Goal: Task Accomplishment & Management: Use online tool/utility

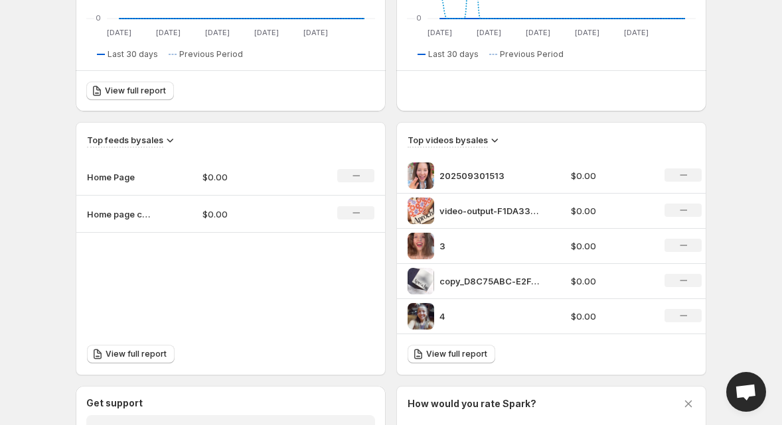
scroll to position [437, 0]
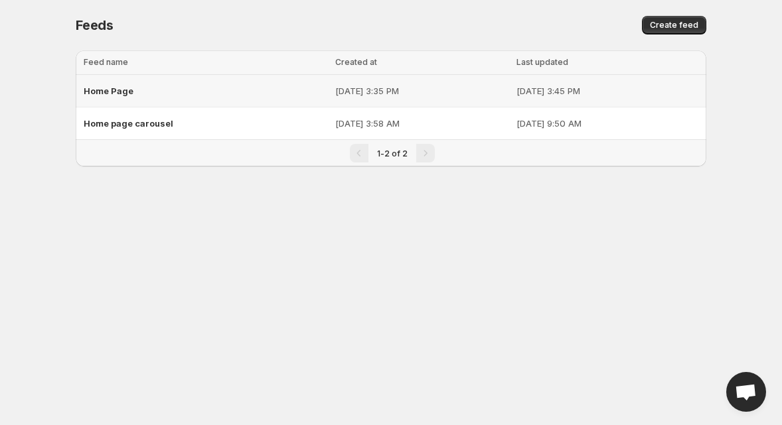
click at [240, 86] on div "Home Page" at bounding box center [206, 91] width 244 height 24
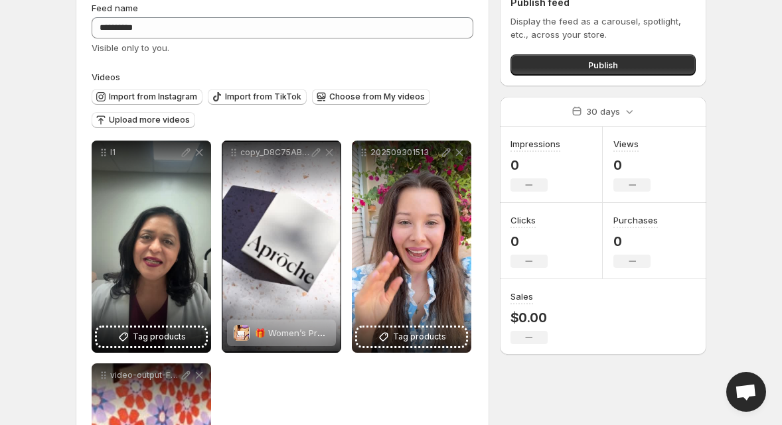
scroll to position [25, 0]
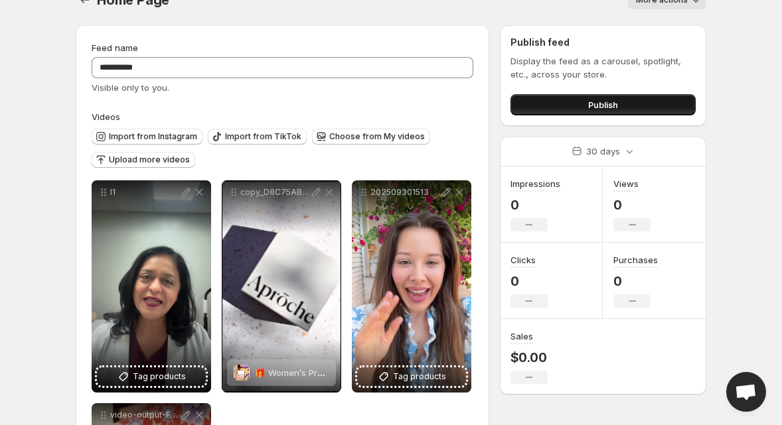
click at [582, 104] on button "Publish" at bounding box center [602, 104] width 185 height 21
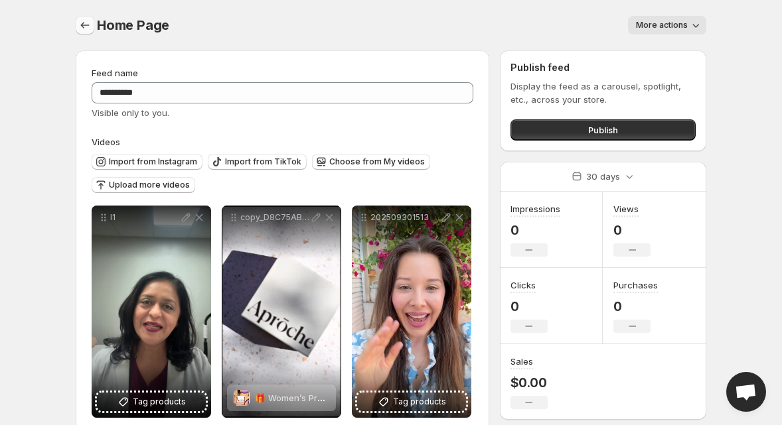
click at [81, 25] on icon "Settings" at bounding box center [85, 25] width 9 height 7
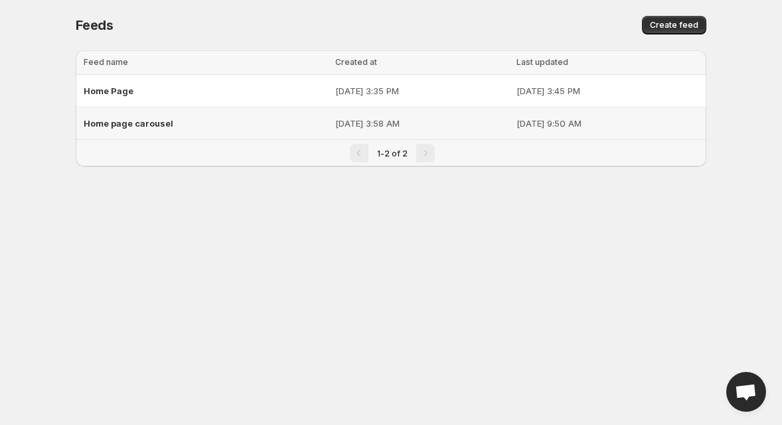
click at [157, 119] on span "Home page carousel" at bounding box center [129, 123] width 90 height 11
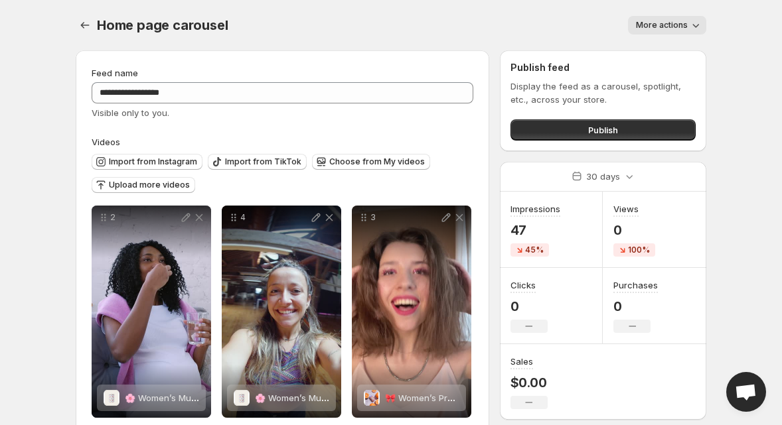
scroll to position [25, 0]
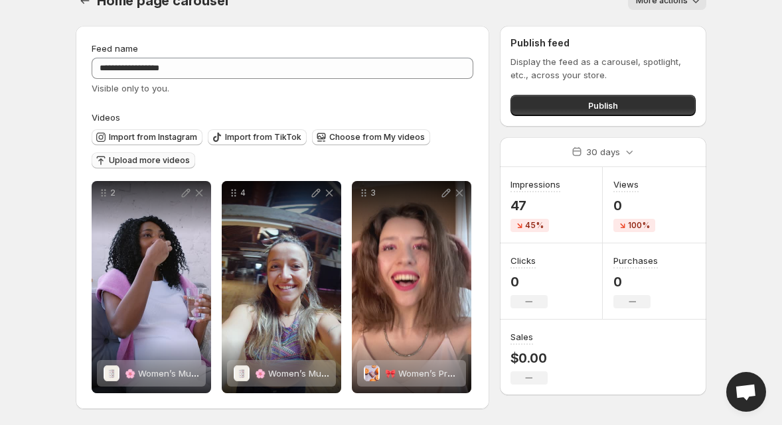
click at [136, 160] on span "Upload more videos" at bounding box center [149, 160] width 81 height 11
click at [357, 137] on span "Choose from My videos" at bounding box center [377, 137] width 96 height 11
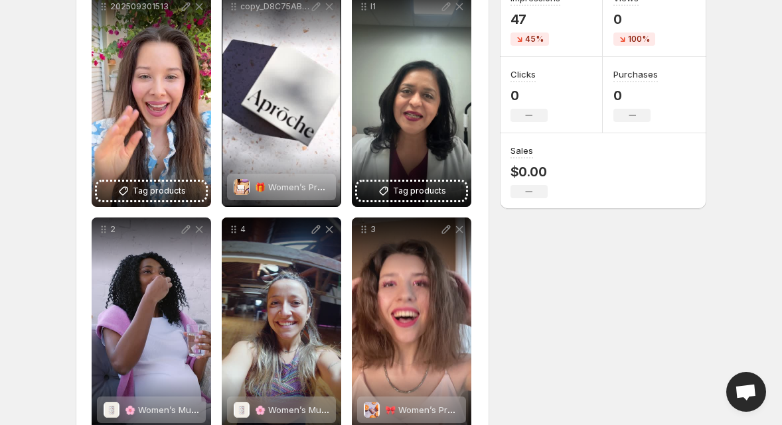
scroll to position [248, 0]
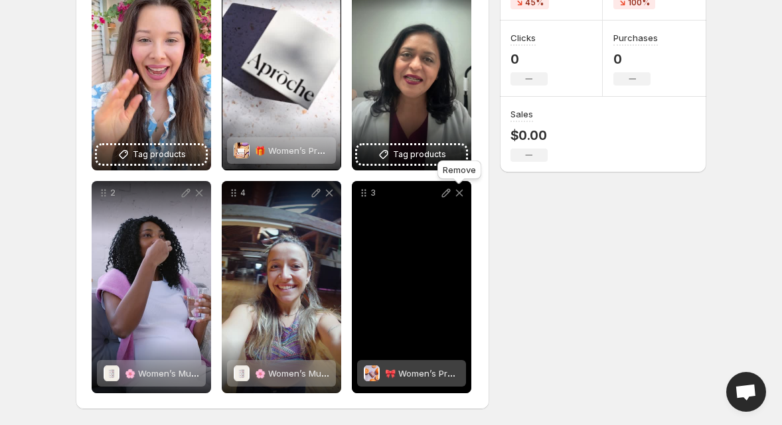
click at [461, 195] on icon at bounding box center [459, 193] width 13 height 13
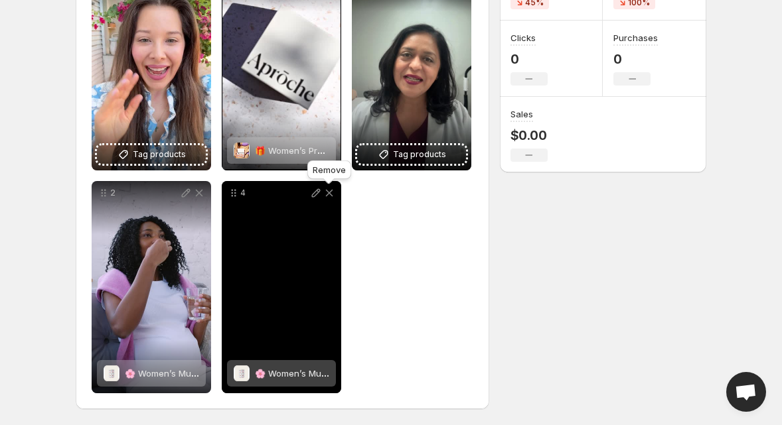
click at [333, 194] on icon at bounding box center [329, 193] width 13 height 13
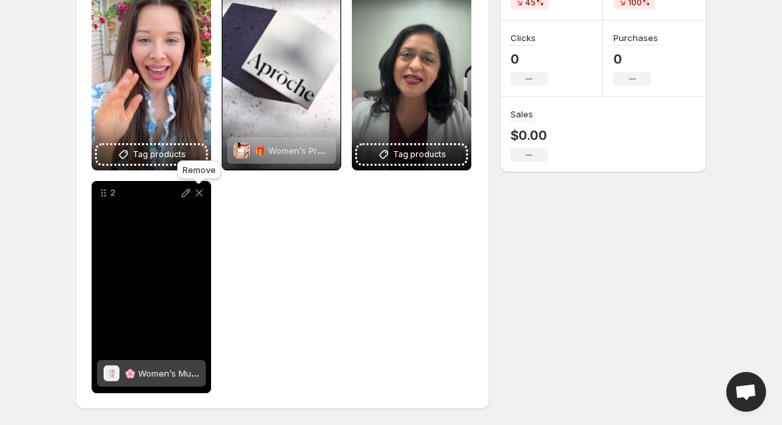
click at [202, 194] on icon at bounding box center [198, 193] width 13 height 13
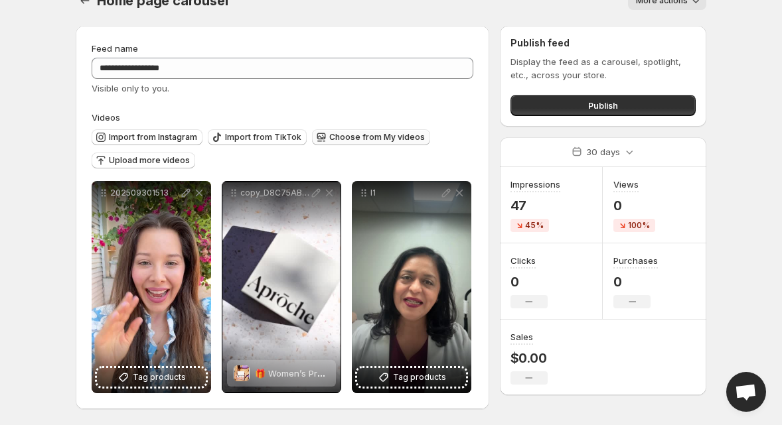
click at [363, 137] on span "Choose from My videos" at bounding box center [377, 137] width 96 height 11
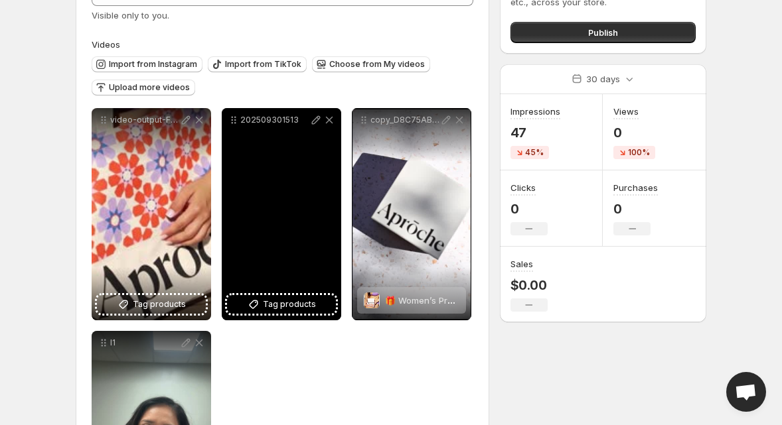
scroll to position [107, 0]
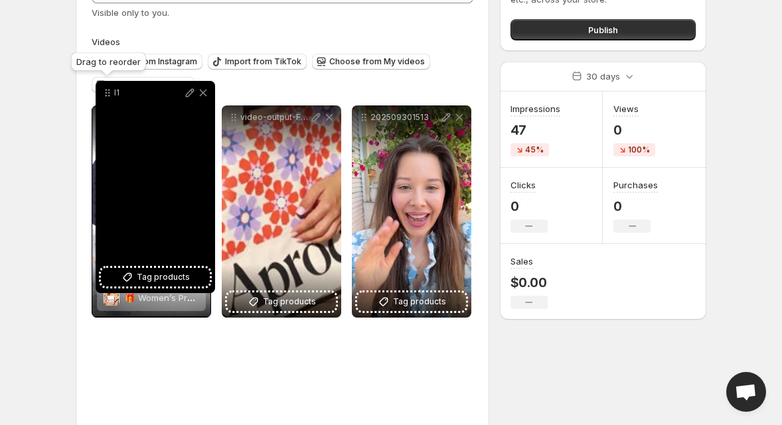
drag, startPoint x: 101, startPoint y: 333, endPoint x: 104, endPoint y: 94, distance: 239.0
click at [104, 94] on icon at bounding box center [107, 92] width 13 height 13
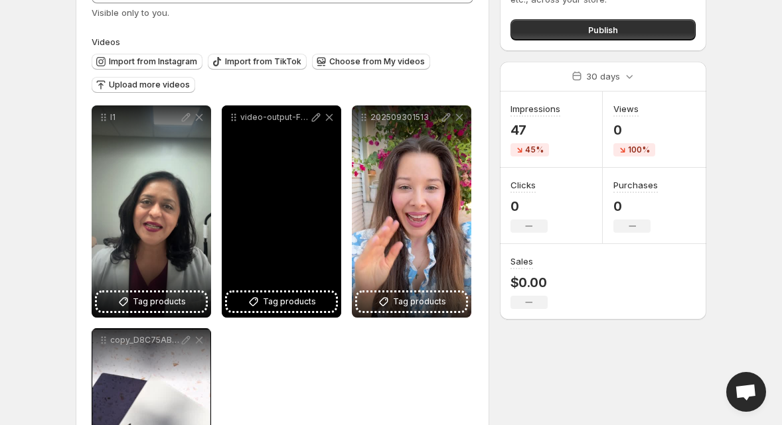
scroll to position [119, 0]
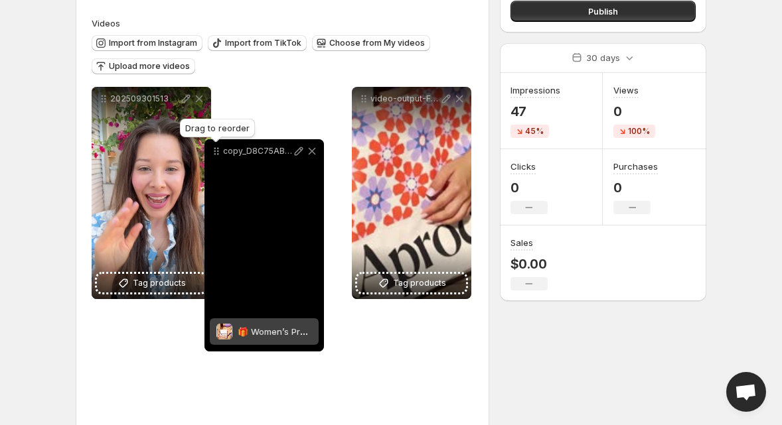
drag, startPoint x: 104, startPoint y: 324, endPoint x: 220, endPoint y: 131, distance: 225.0
click at [220, 131] on body "**********" at bounding box center [391, 93] width 782 height 425
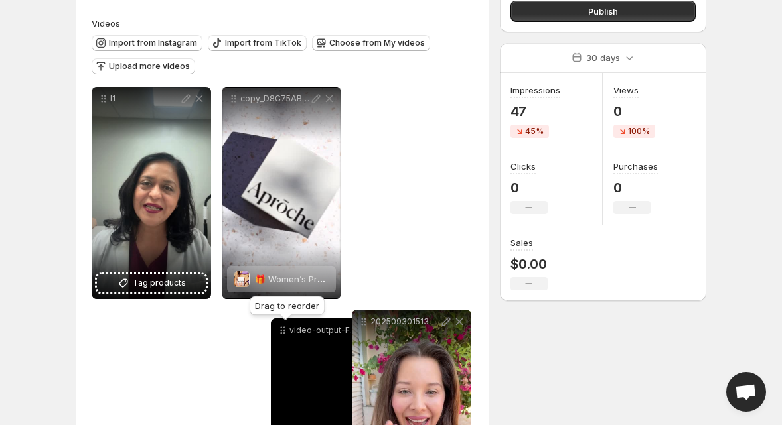
drag, startPoint x: 362, startPoint y: 100, endPoint x: 279, endPoint y: 332, distance: 245.8
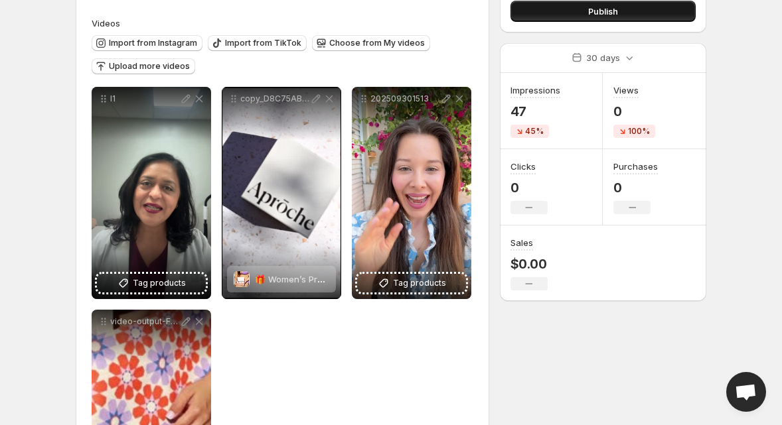
click at [587, 9] on button "Publish" at bounding box center [602, 11] width 185 height 21
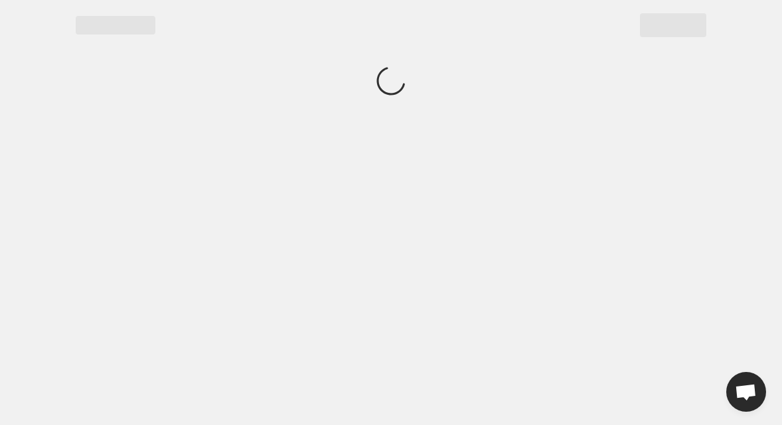
scroll to position [0, 0]
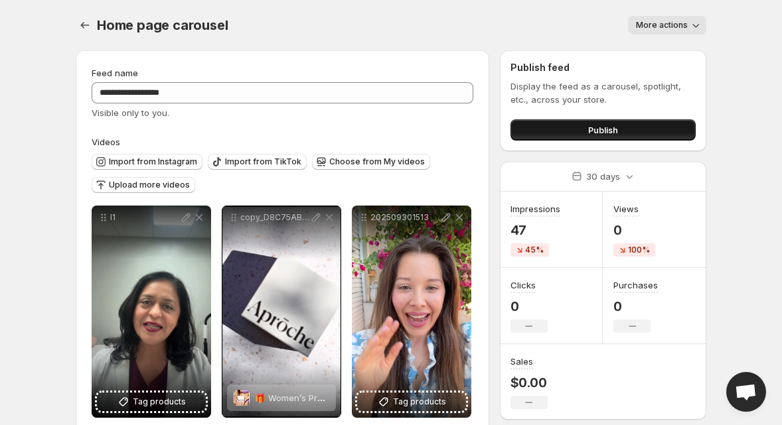
click at [570, 125] on button "Publish" at bounding box center [602, 129] width 185 height 21
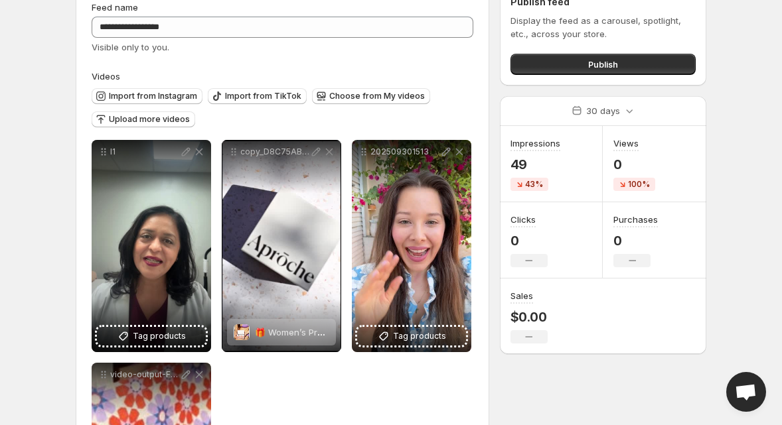
scroll to position [8, 0]
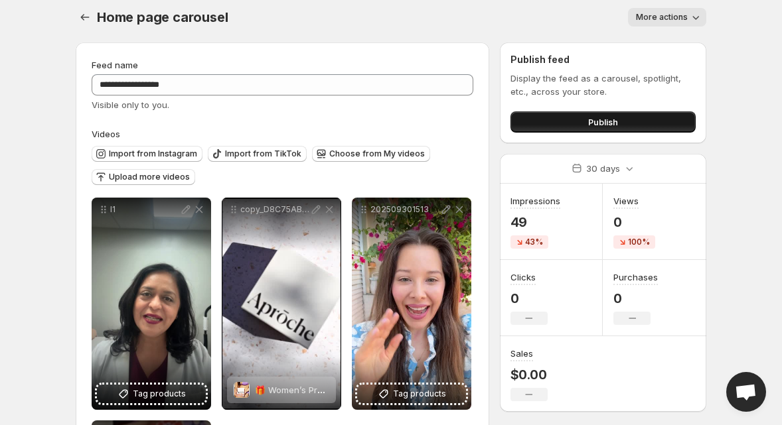
click at [589, 119] on span "Publish" at bounding box center [603, 121] width 30 height 13
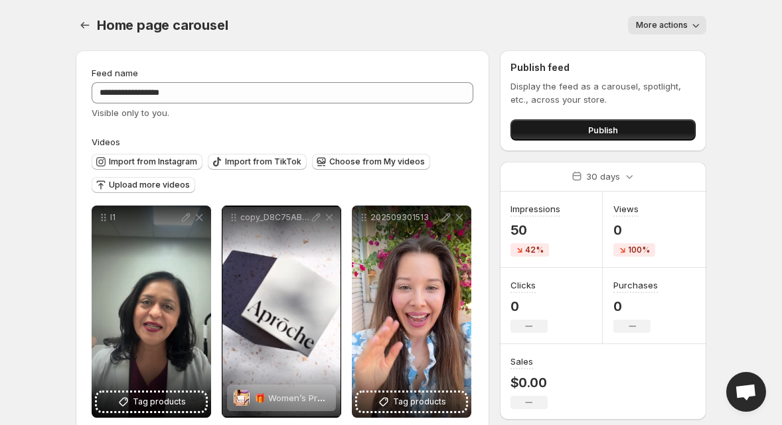
click at [550, 136] on button "Publish" at bounding box center [602, 129] width 185 height 21
click at [88, 33] on button "Settings" at bounding box center [85, 25] width 19 height 19
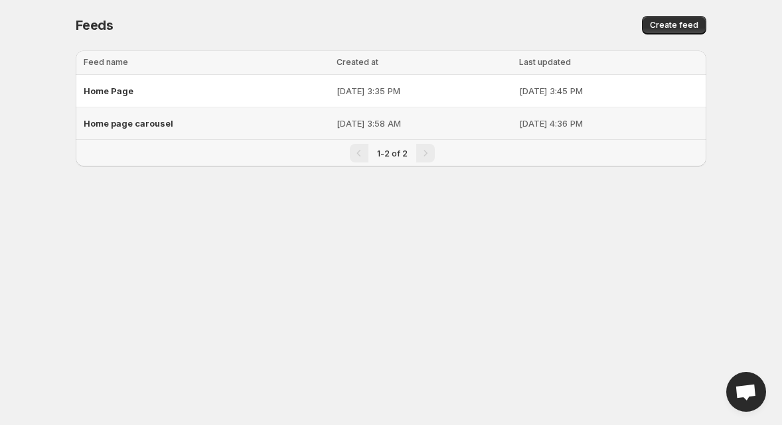
click at [119, 126] on span "Home page carousel" at bounding box center [129, 123] width 90 height 11
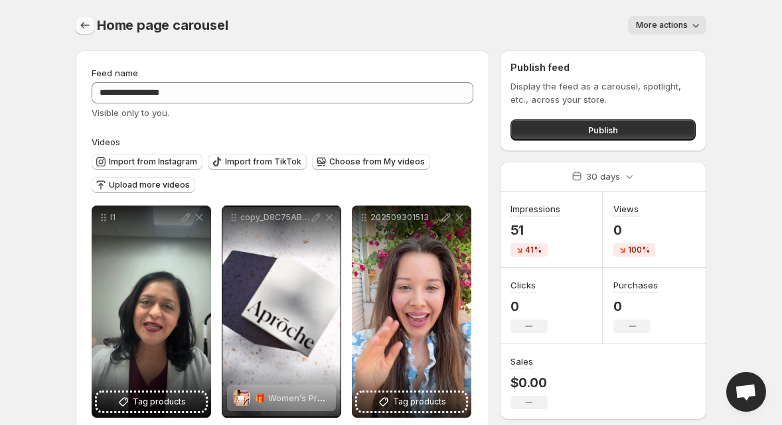
click at [81, 24] on icon "Settings" at bounding box center [84, 25] width 13 height 13
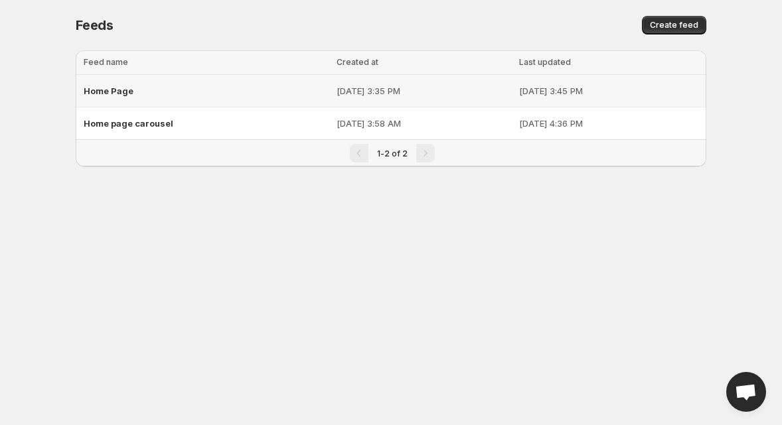
click at [133, 91] on div "Home Page" at bounding box center [206, 91] width 245 height 24
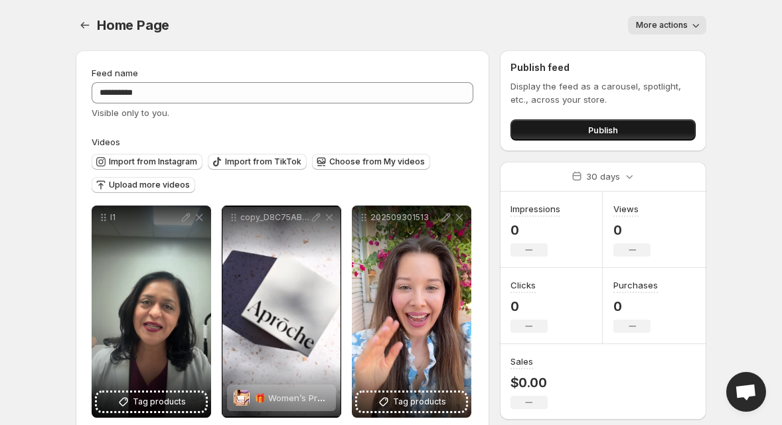
click at [649, 135] on button "Publish" at bounding box center [602, 129] width 185 height 21
click at [597, 126] on span "Publish" at bounding box center [603, 129] width 30 height 13
